Goal: Ask a question

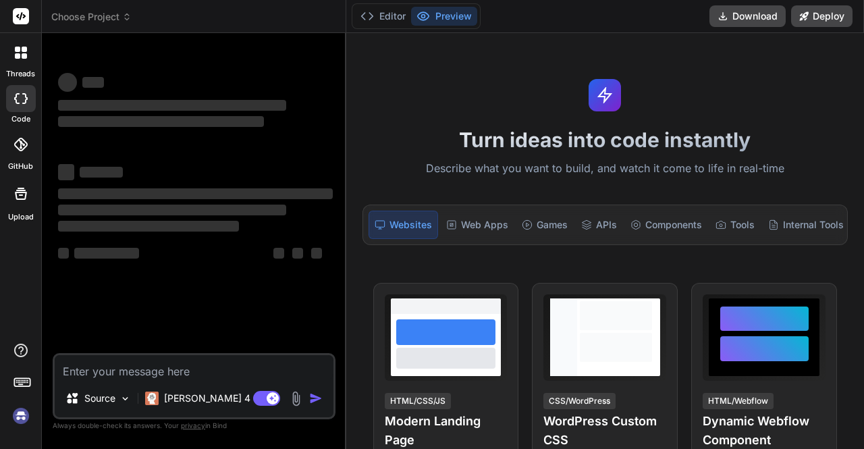
type textarea "x"
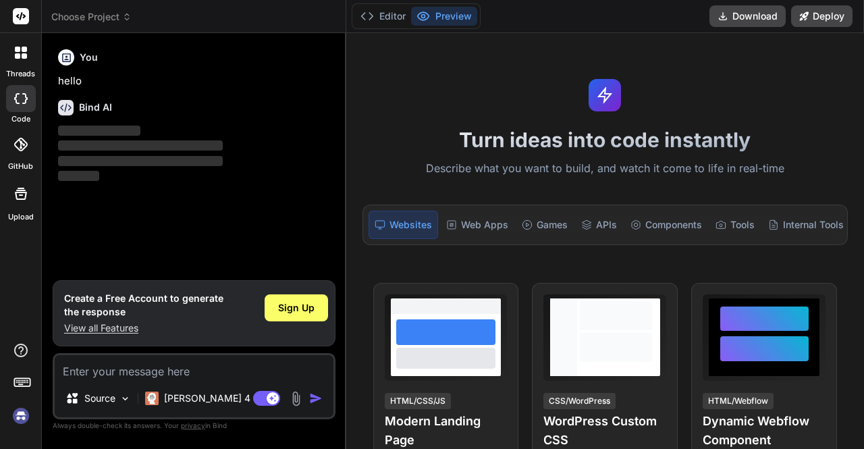
type textarea "i"
type textarea "x"
type textarea "H"
type textarea "x"
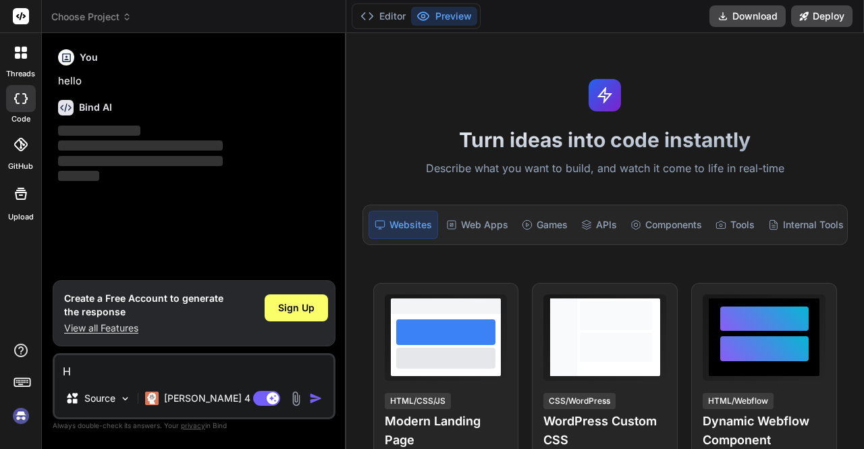
type textarea "Hi"
type textarea "x"
type textarea "Hi"
click at [319, 396] on img "button" at bounding box center [315, 397] width 13 height 13
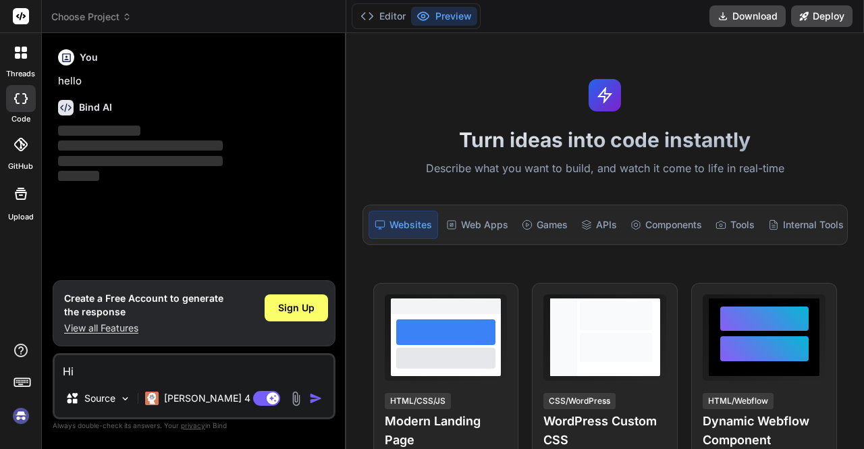
click at [319, 396] on img "button" at bounding box center [315, 397] width 13 height 13
